Goal: Complete application form: Complete application form

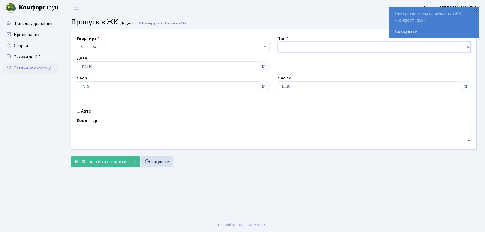
drag, startPoint x: 300, startPoint y: 48, endPoint x: 302, endPoint y: 50, distance: 3.2
click at [300, 48] on select "- Доставка Таксі Гості Сервіс" at bounding box center [374, 47] width 193 height 11
select select "1"
click at [278, 42] on select "- Доставка Таксі Гості Сервіс" at bounding box center [374, 47] width 193 height 11
drag, startPoint x: 287, startPoint y: 88, endPoint x: 263, endPoint y: 90, distance: 23.9
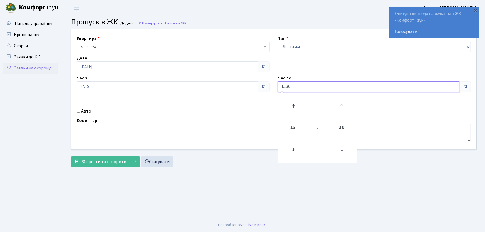
click at [264, 90] on div "Квартира <b>КТ</b>&nbsp;&nbsp;&nbsp;&nbsp;10-164 КТ 10-164 Тип - Доставка Таксі…" at bounding box center [273, 89] width 413 height 120
type input "22:00"
click at [78, 111] on input "Авто" at bounding box center [79, 111] width 4 height 4
checkbox input "true"
type input "КІ6760АВ"
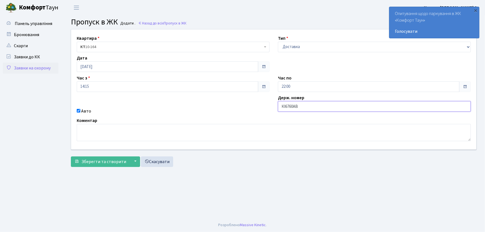
click at [71, 156] on button "Зберегти та створити" at bounding box center [100, 161] width 59 height 11
